Goal: Find specific page/section: Find specific page/section

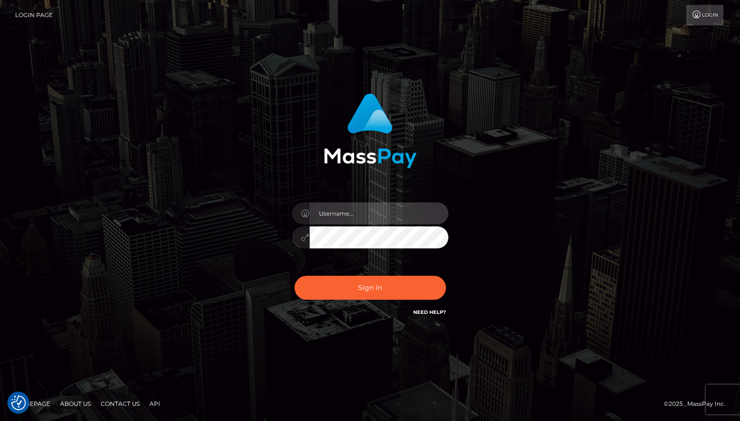
click at [362, 218] on input "text" at bounding box center [379, 213] width 139 height 22
type input "oli.fanvue"
click at [370, 221] on input "text" at bounding box center [379, 213] width 139 height 22
type input "oli.fanvue"
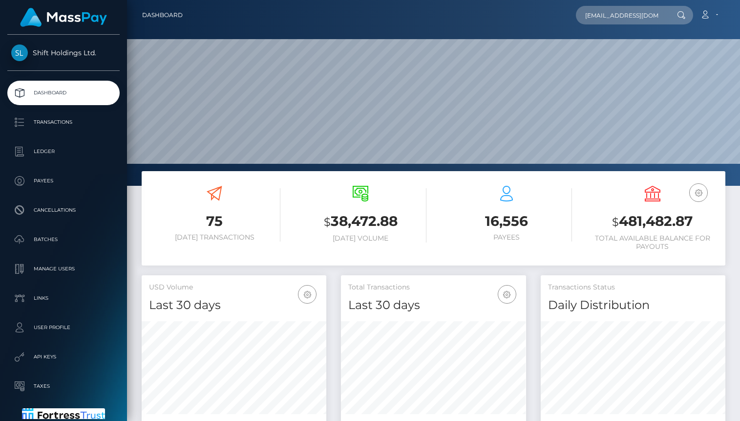
scroll to position [0, 19]
type input "demaverickbelle@gmail.com"
click at [615, 46] on link "BELINDA NARKIE AMANOR" at bounding box center [615, 51] width 78 height 18
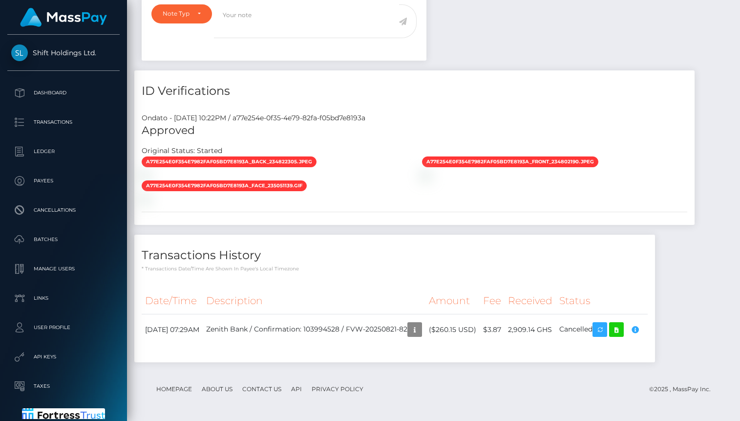
scroll to position [706, 0]
